Goal: Information Seeking & Learning: Check status

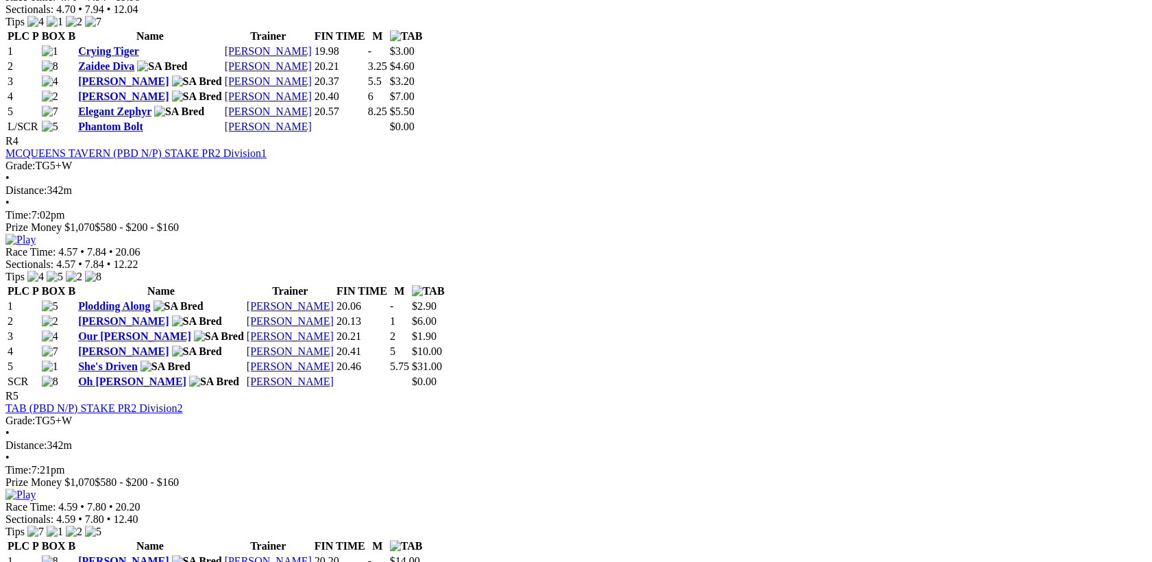
scroll to position [1420, 0]
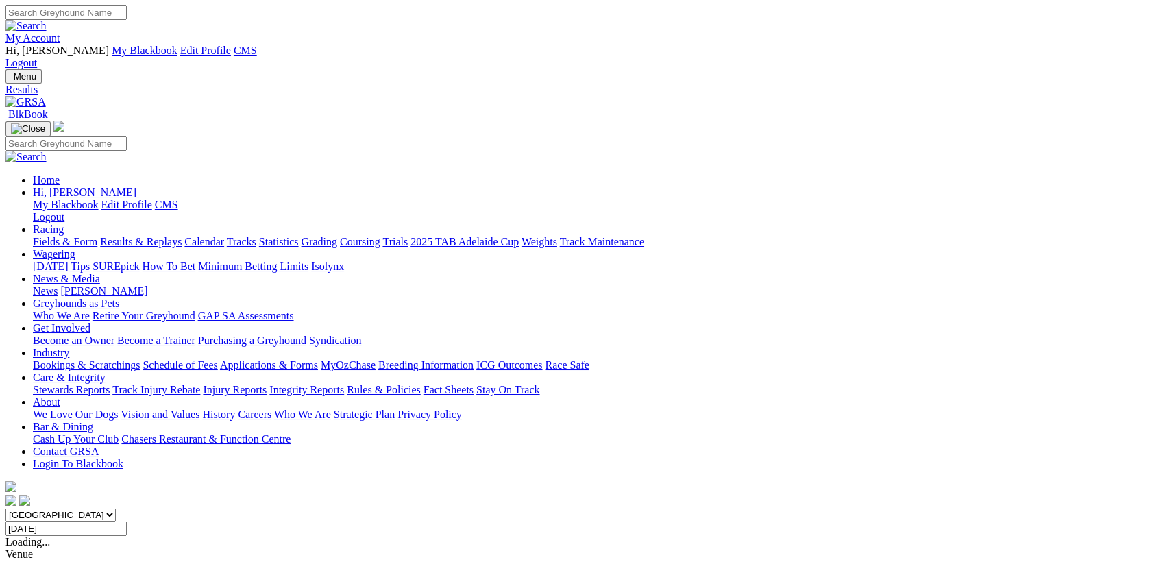
click at [127, 521] on input "[DATE]" at bounding box center [65, 528] width 121 height 14
click at [127, 521] on input "Wednesday, 27 Aug 2025" at bounding box center [65, 528] width 121 height 14
type input "Thursday, 28 Aug 2025"
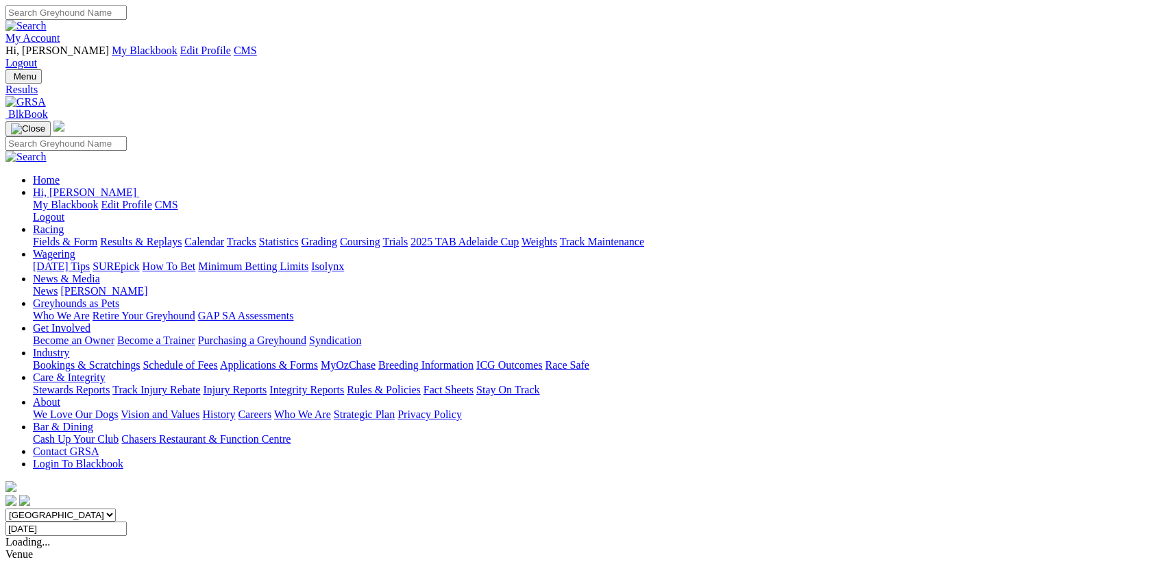
click at [691, 508] on div "South Australia New South Wales Northern Territory Queensland Tasmania Victoria…" at bounding box center [575, 521] width 1141 height 27
click at [127, 521] on input "Thursday, 28 Aug 2025" at bounding box center [65, 528] width 121 height 14
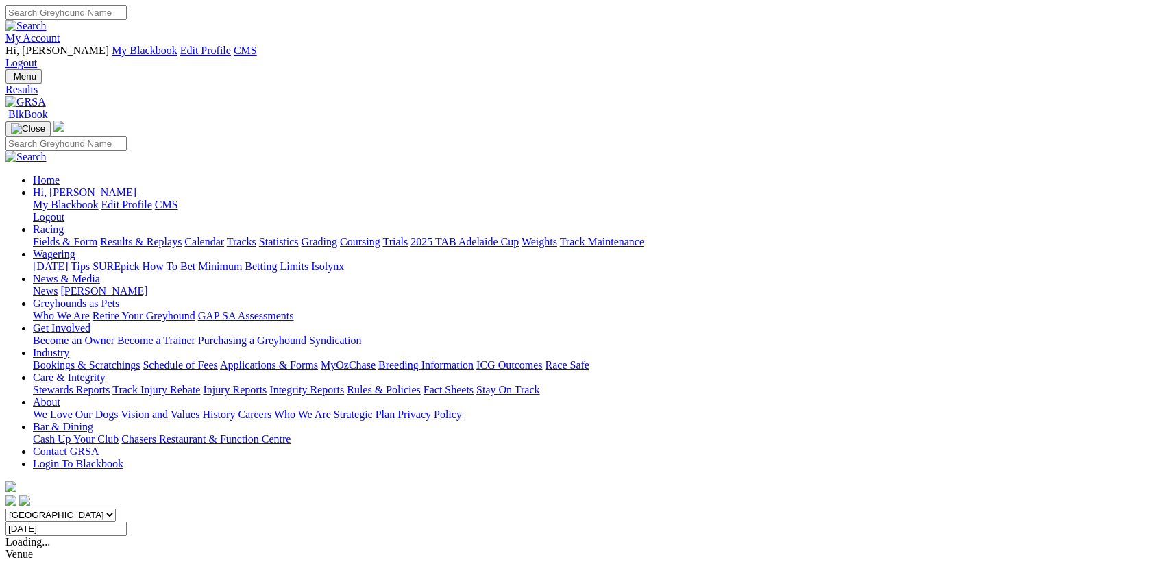
type input "Friday, 29 Aug 2025"
click at [127, 521] on input "Friday, 29 Aug 2025" at bounding box center [65, 528] width 121 height 14
type input "[DATE]"
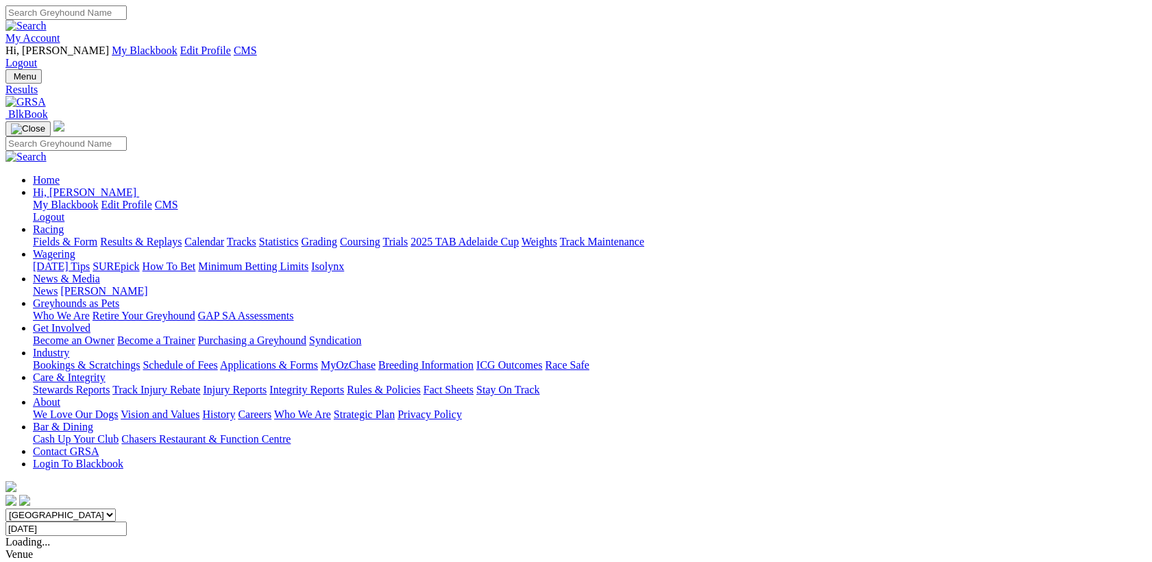
click at [127, 521] on input "Saturday, 30 Aug 2025" at bounding box center [65, 528] width 121 height 14
type input "Sunday, 31 Aug 2025"
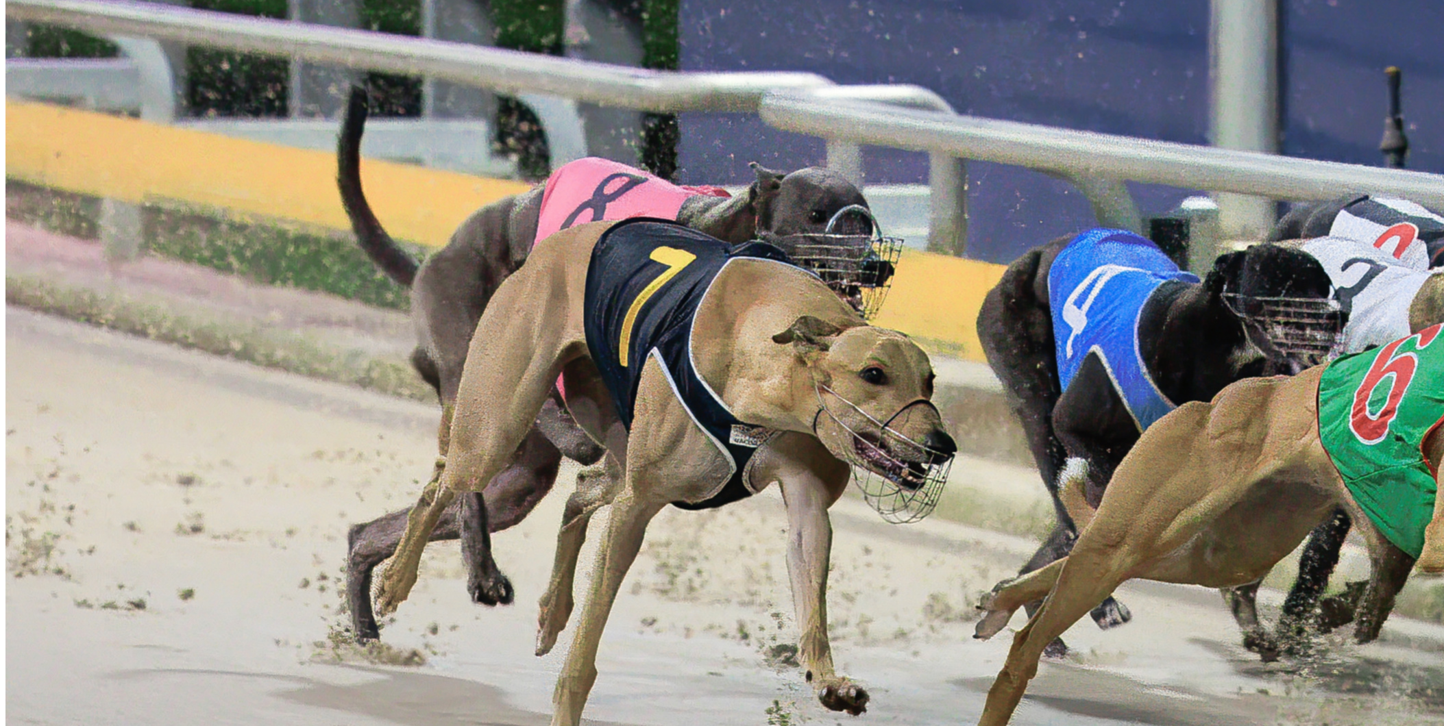
scroll to position [1243, 0]
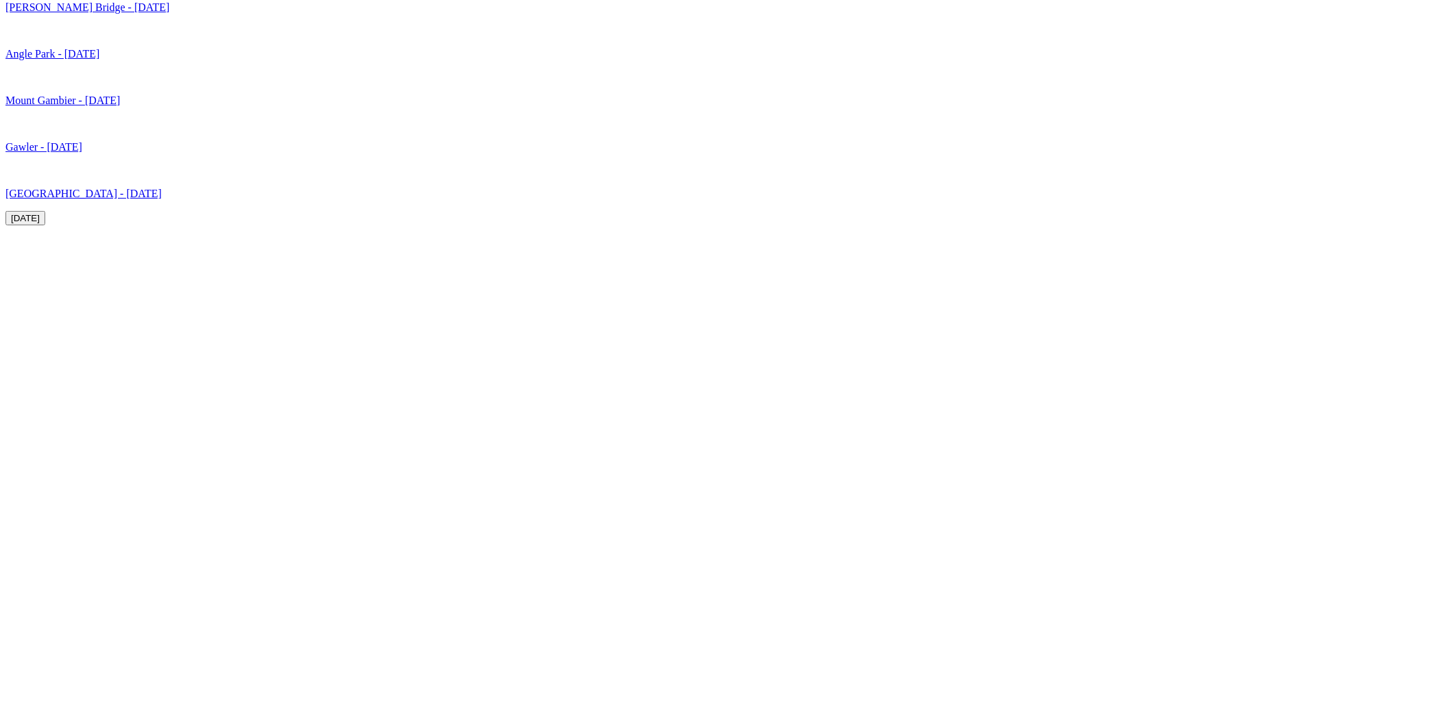
scroll to position [3772, 0]
